Goal: Navigation & Orientation: Find specific page/section

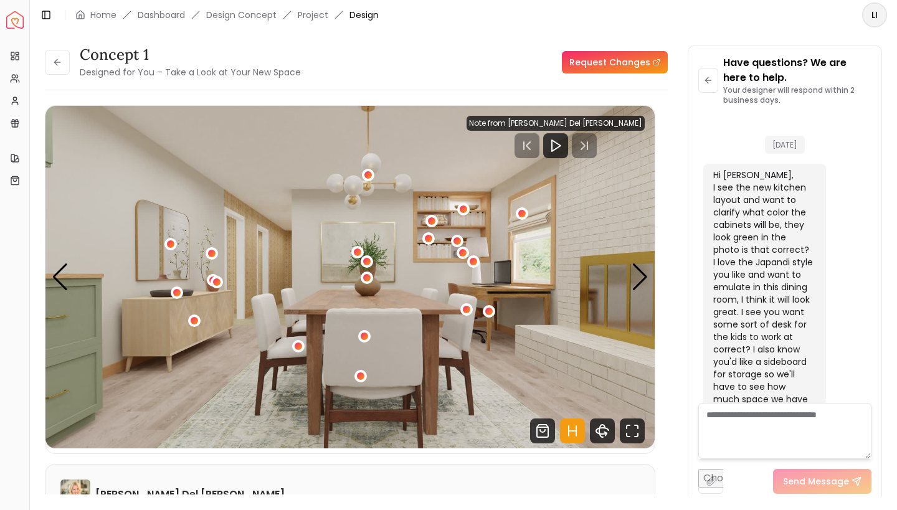
scroll to position [1695, 0]
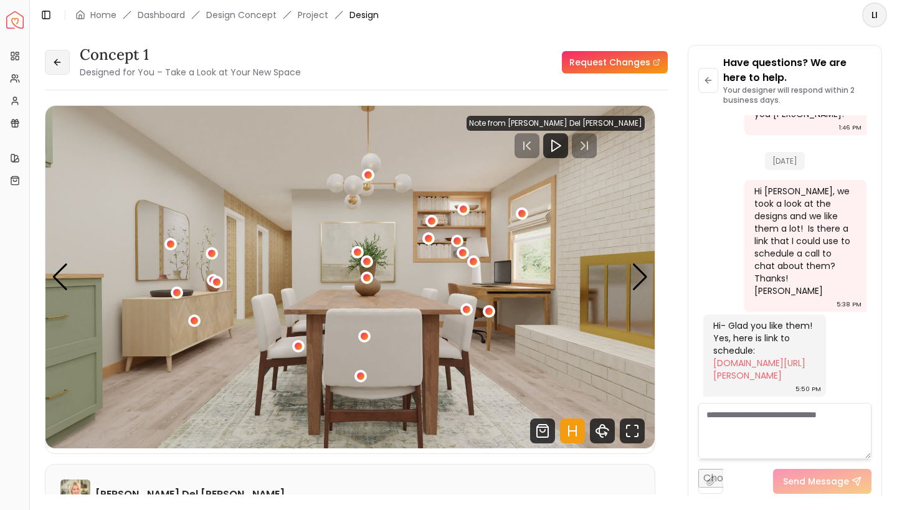
click at [51, 69] on button at bounding box center [57, 62] width 25 height 25
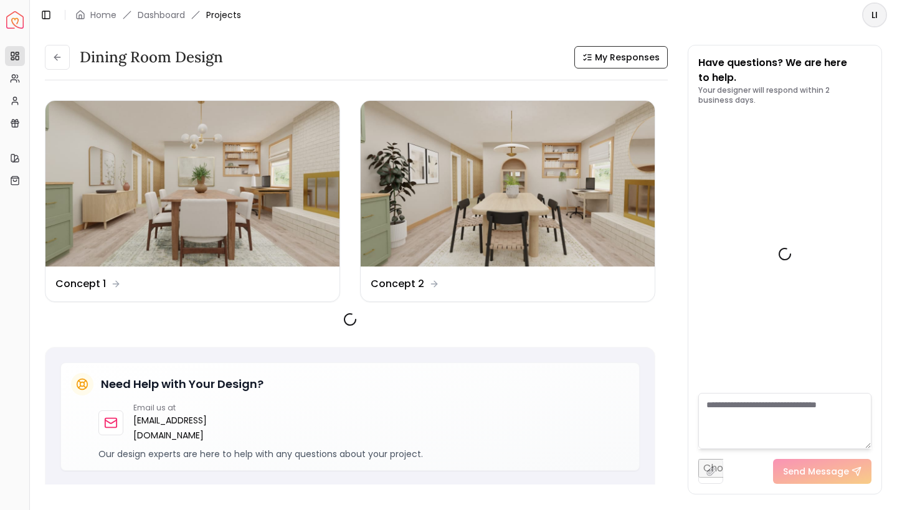
scroll to position [1705, 0]
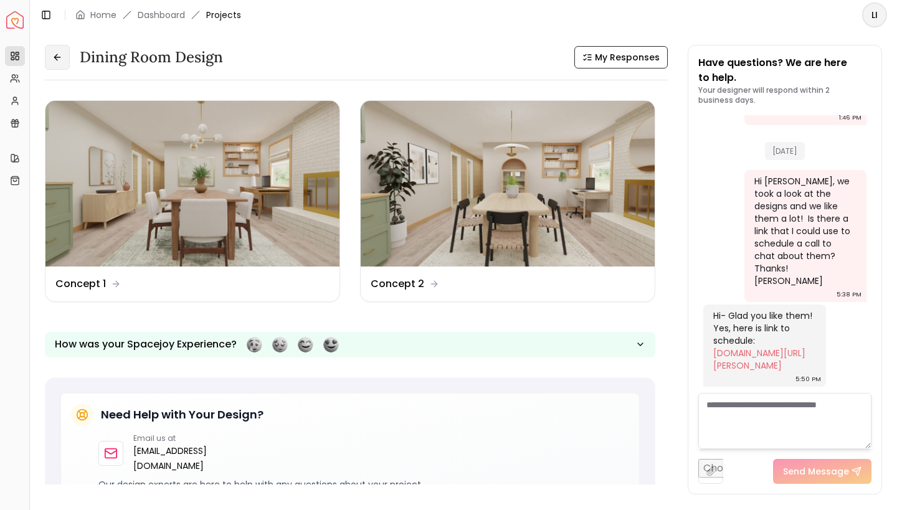
click at [59, 60] on icon at bounding box center [57, 57] width 10 height 10
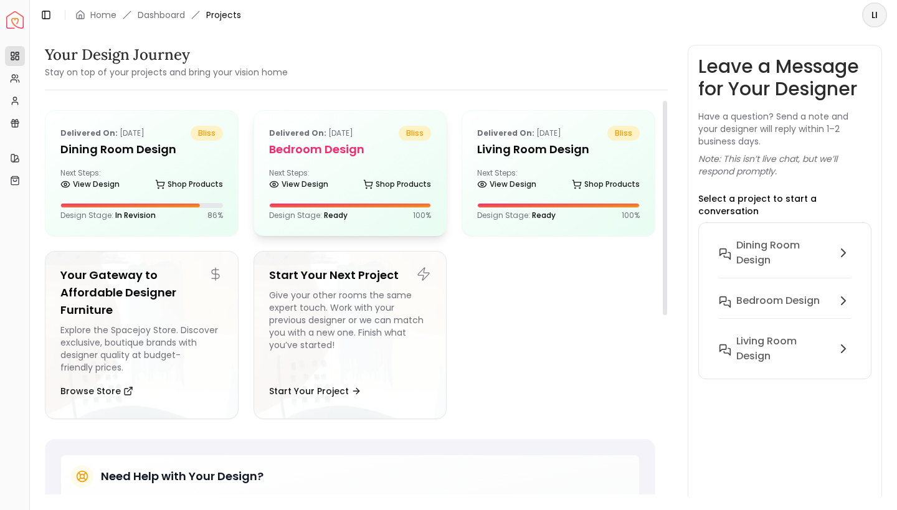
click at [369, 171] on div "Next Steps: View Design Shop Products" at bounding box center [350, 180] width 163 height 25
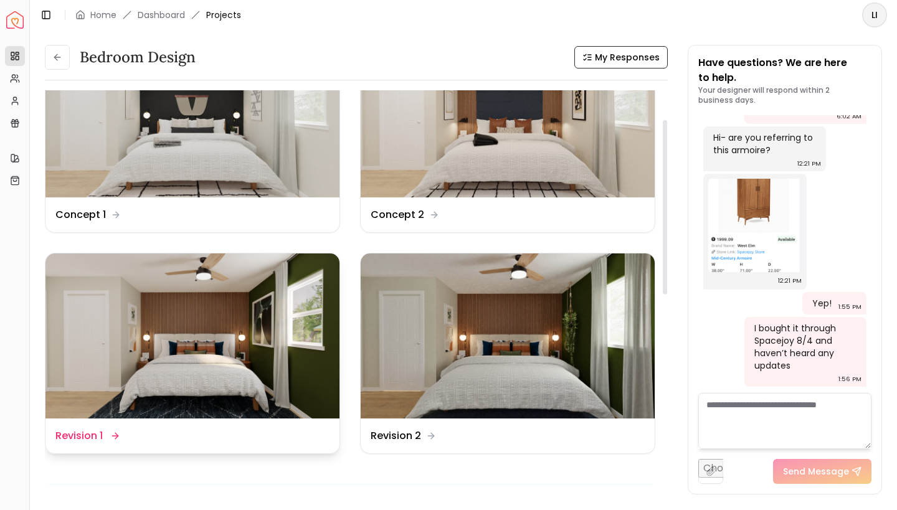
scroll to position [78, 0]
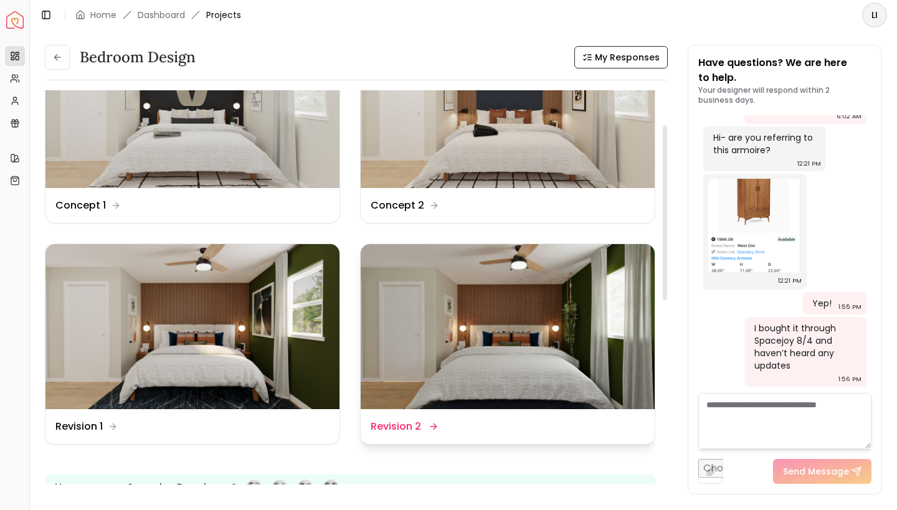
click at [511, 328] on img at bounding box center [508, 327] width 294 height 166
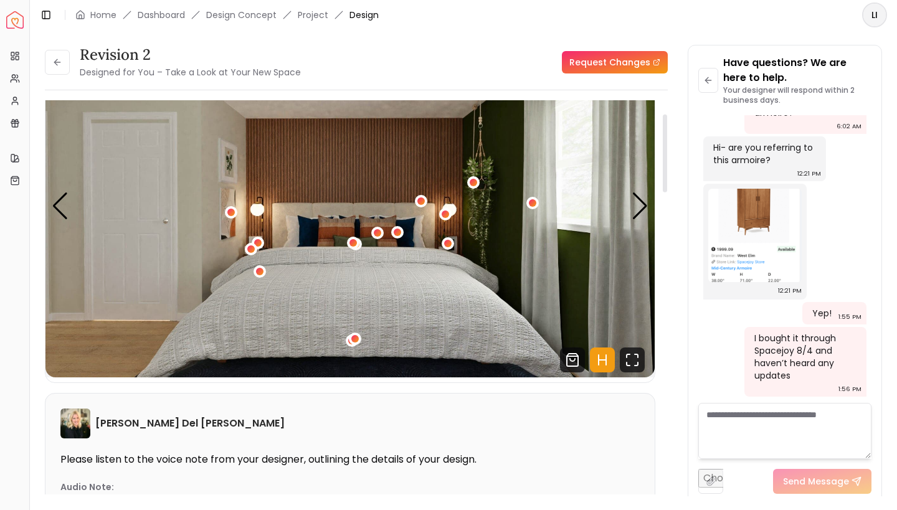
scroll to position [98, 0]
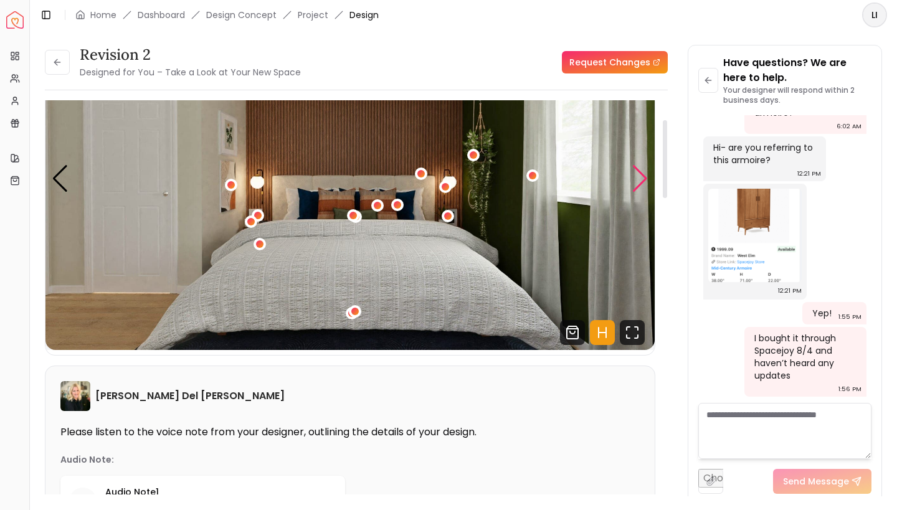
click at [637, 184] on div "Next slide" at bounding box center [640, 178] width 17 height 27
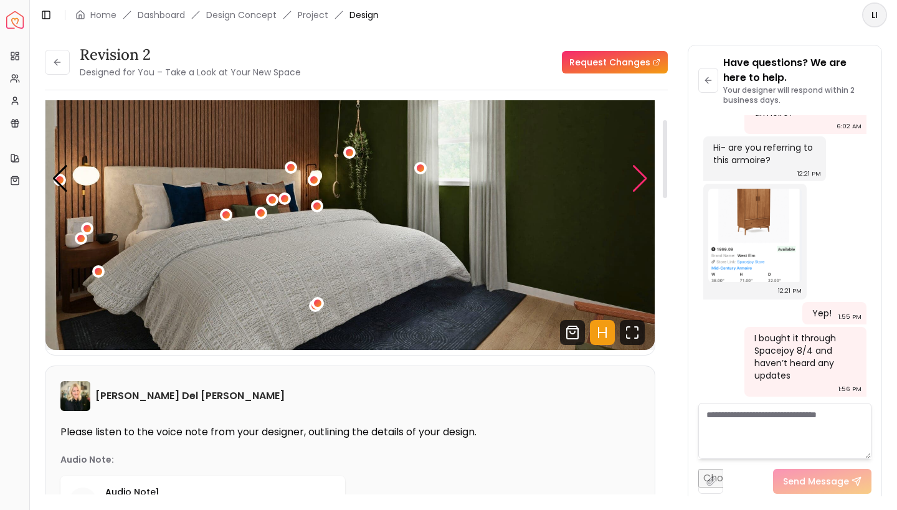
click at [637, 184] on div "Next slide" at bounding box center [640, 178] width 17 height 27
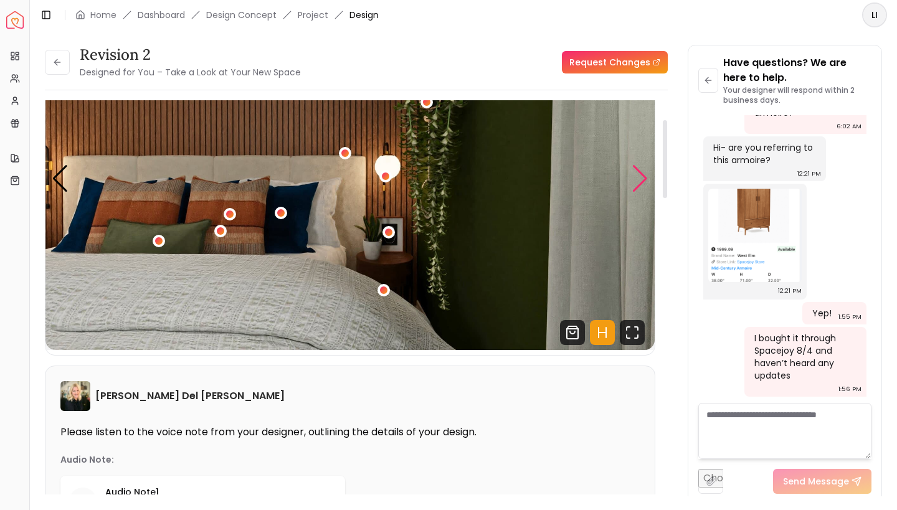
click at [637, 184] on div "Next slide" at bounding box center [640, 178] width 17 height 27
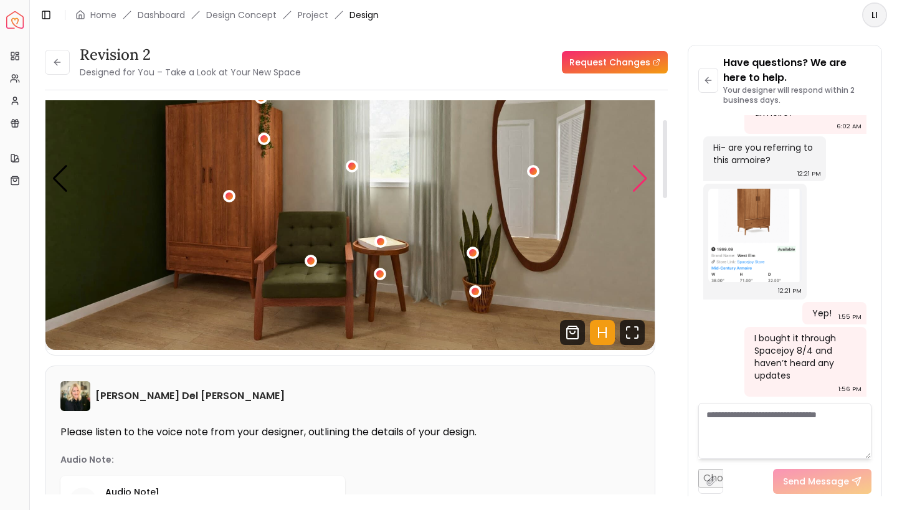
click at [637, 184] on div "Next slide" at bounding box center [640, 178] width 17 height 27
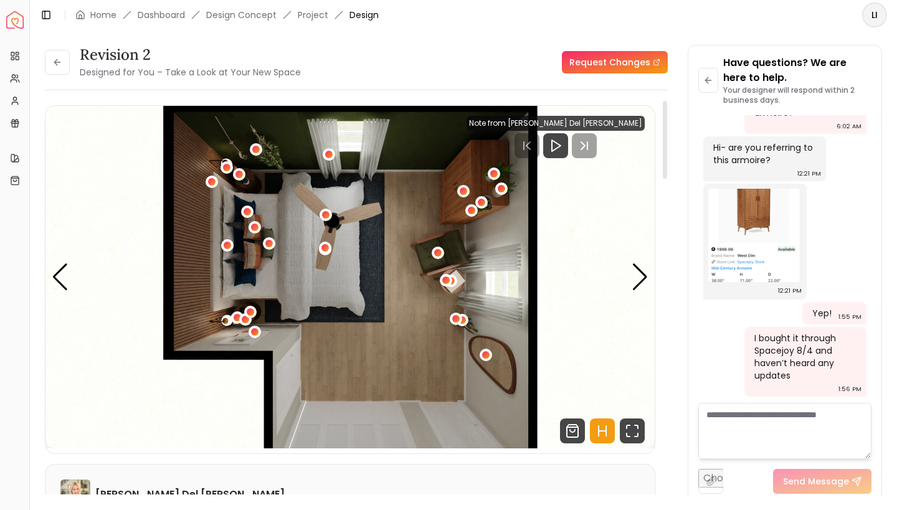
scroll to position [0, 0]
